Goal: Task Accomplishment & Management: Use online tool/utility

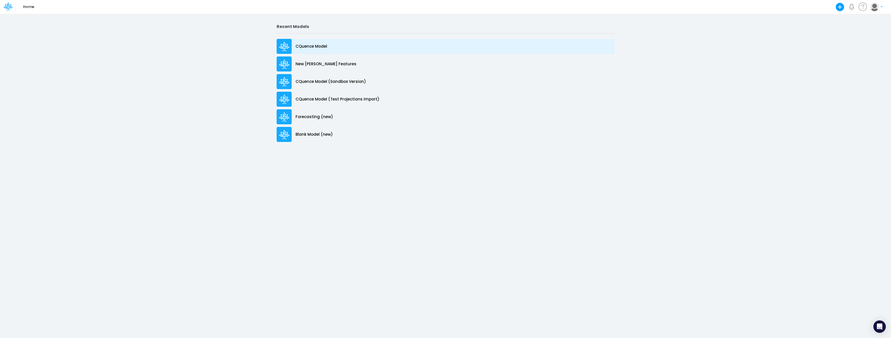
click at [315, 47] on p "CQuence Model" at bounding box center [311, 47] width 32 height 6
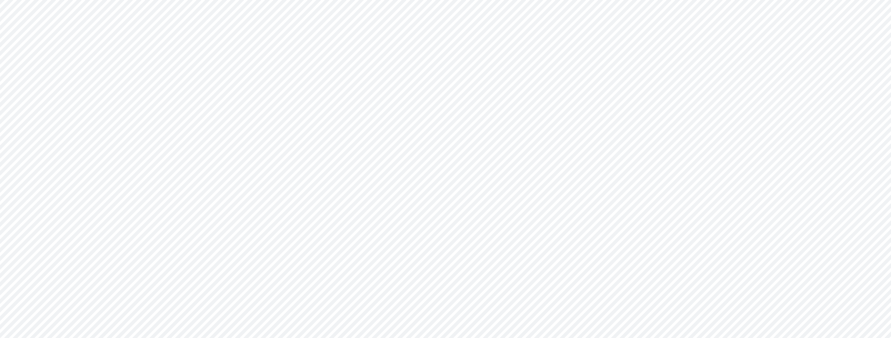
type input "Consolidated All by Month"
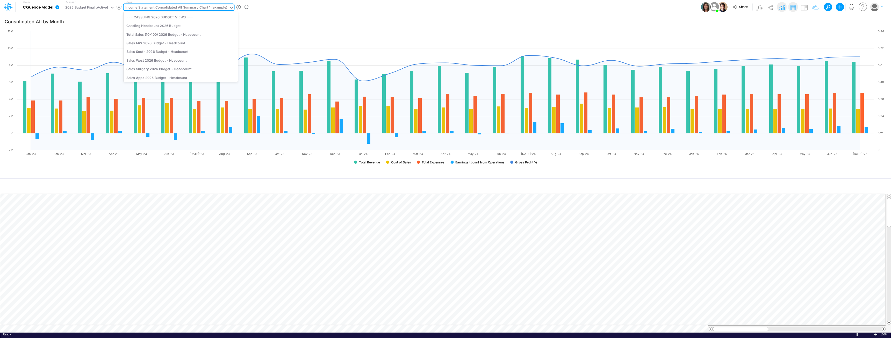
click at [185, 8] on div "Income Statement Consolidated All Summary Chart 1 (example)" at bounding box center [176, 8] width 102 height 6
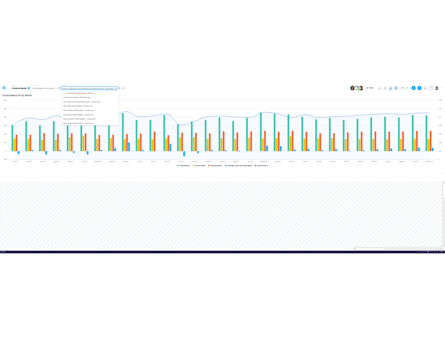
scroll to position [839, 0]
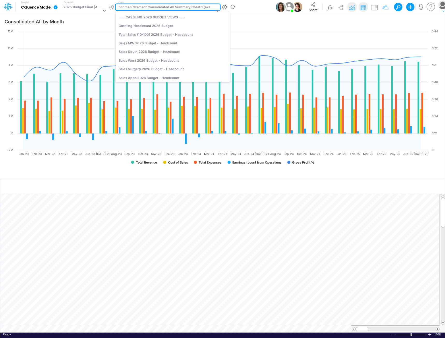
click at [163, 6] on div "Income Statement Consolidated All Summary Chart 1 (example)" at bounding box center [166, 8] width 97 height 6
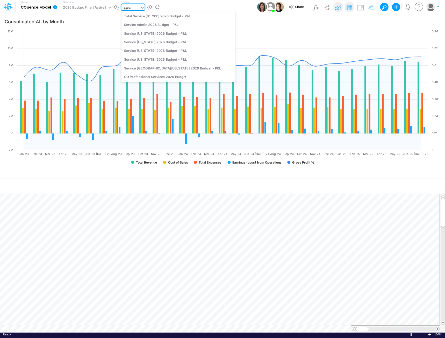
scroll to position [280, 0]
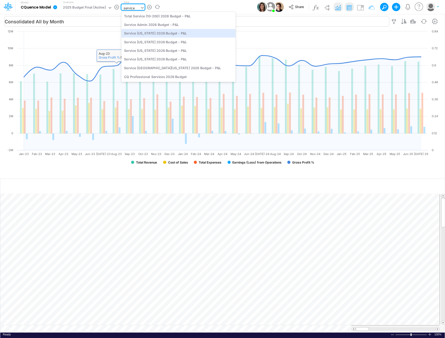
type input "service"
click at [111, 26] on input "Consolidated All by Month" at bounding box center [196, 21] width 385 height 11
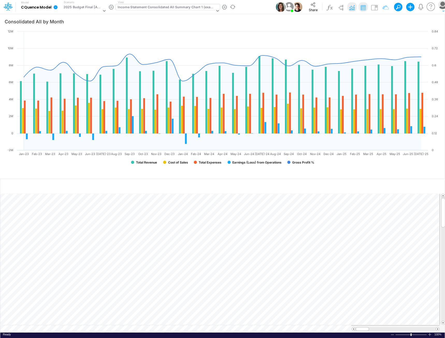
click at [136, 8] on div "Income Statement Consolidated All Summary Chart 1 (example)" at bounding box center [166, 8] width 97 height 6
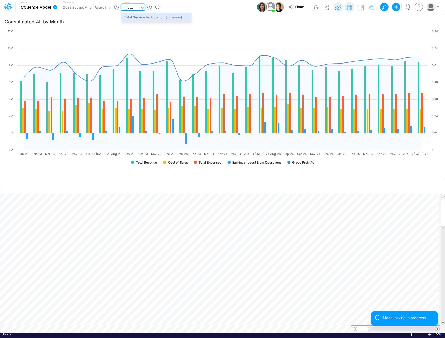
type input "column"
click at [134, 16] on div "Total Service by Location (columns)" at bounding box center [156, 17] width 70 height 9
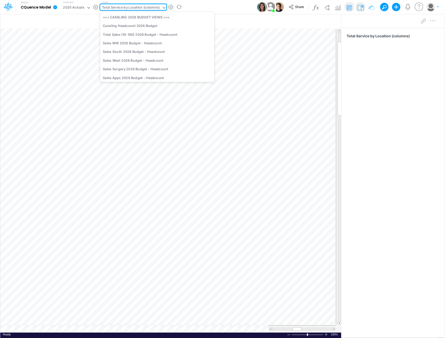
click at [130, 5] on div "Total Service by Location (columns)" at bounding box center [131, 8] width 58 height 6
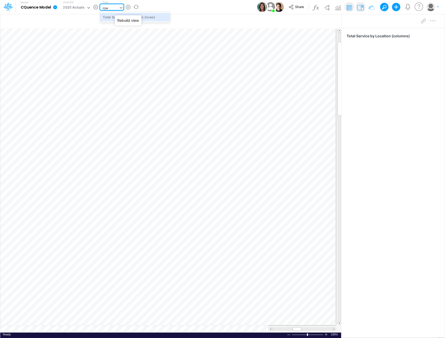
type input "rows"
click at [142, 16] on div "Total Service by Location (rows)" at bounding box center [135, 17] width 70 height 9
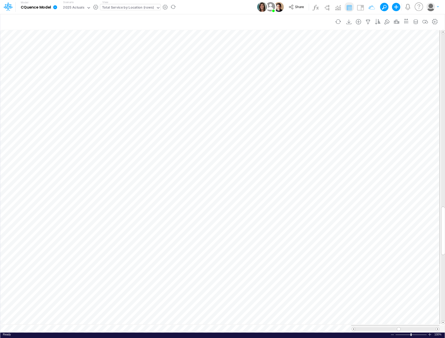
scroll to position [3, 0]
click at [54, 8] on icon at bounding box center [55, 7] width 4 height 4
click at [67, 46] on button "Export" at bounding box center [81, 45] width 55 height 9
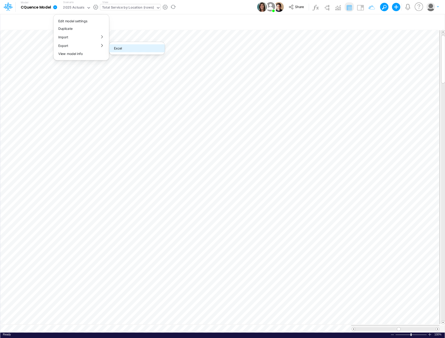
click at [121, 48] on button "Excel" at bounding box center [136, 48] width 55 height 8
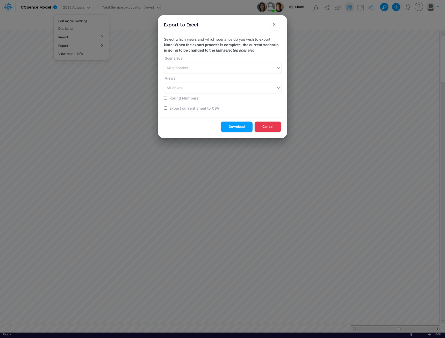
click at [186, 68] on div "All scenarios" at bounding box center [177, 67] width 21 height 5
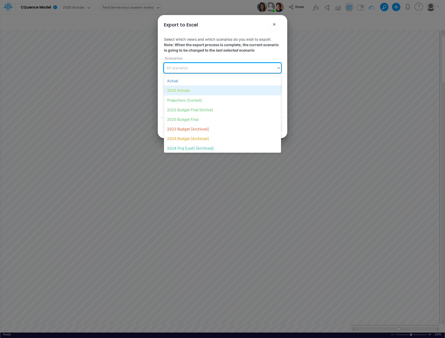
click at [187, 90] on div "2025 Actuals" at bounding box center [222, 90] width 117 height 10
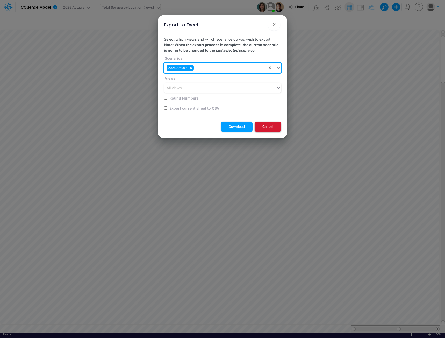
click at [269, 127] on button "Cancel" at bounding box center [268, 126] width 26 height 10
